Goal: Task Accomplishment & Management: Use online tool/utility

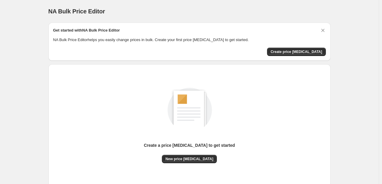
click at [186, 153] on div "Create a price [MEDICAL_DATA] to get started" at bounding box center [189, 148] width 91 height 12
click at [181, 162] on button "New price [MEDICAL_DATA]" at bounding box center [189, 159] width 55 height 8
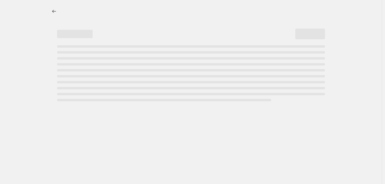
select select "percentage"
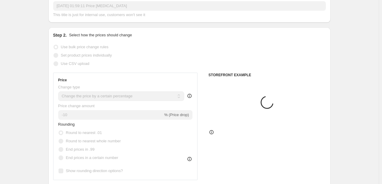
scroll to position [89, 0]
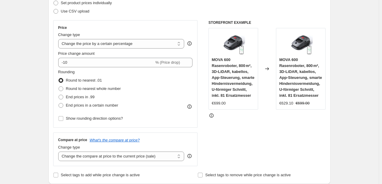
click at [94, 77] on span "Round to nearest .01" at bounding box center [84, 80] width 36 height 6
click at [59, 78] on input "Round to nearest .01" at bounding box center [59, 78] width 0 height 0
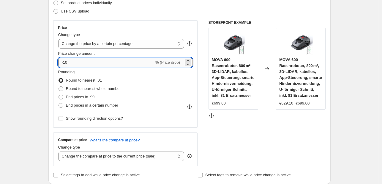
click at [103, 63] on input "-10" at bounding box center [106, 63] width 96 height 10
type input "-1"
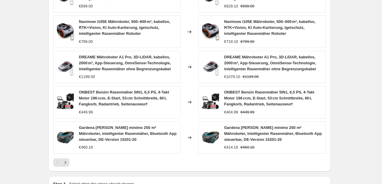
scroll to position [450, 0]
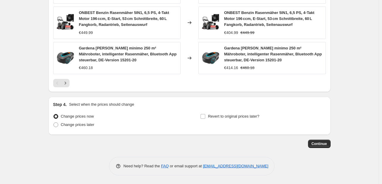
type input "-30"
click at [312, 141] on button "Continue" at bounding box center [319, 143] width 23 height 8
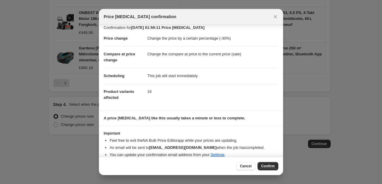
scroll to position [11, 0]
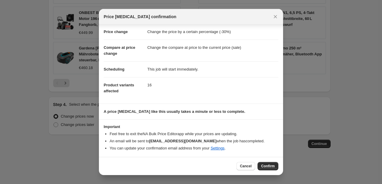
click at [273, 167] on span "Confirm" at bounding box center [268, 166] width 14 height 5
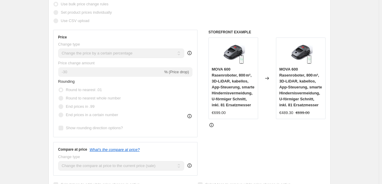
scroll to position [138, 0]
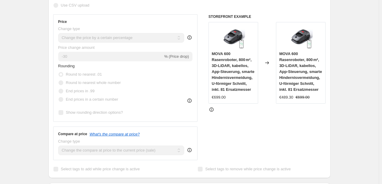
select select "percentage"
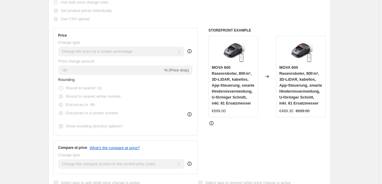
scroll to position [0, 0]
